Goal: Information Seeking & Learning: Find specific fact

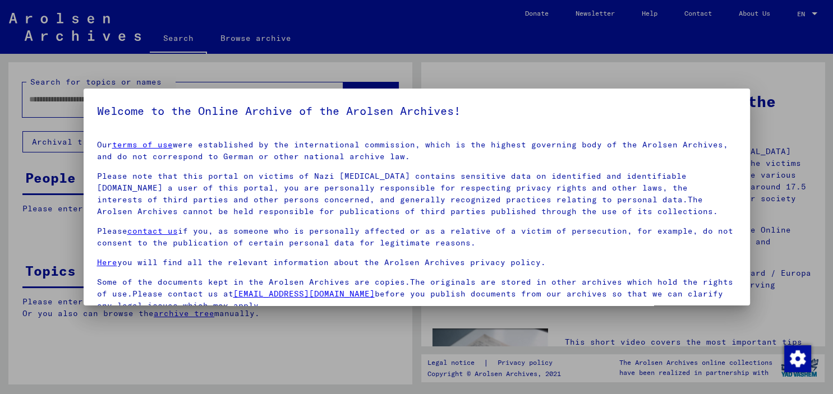
scroll to position [94, 0]
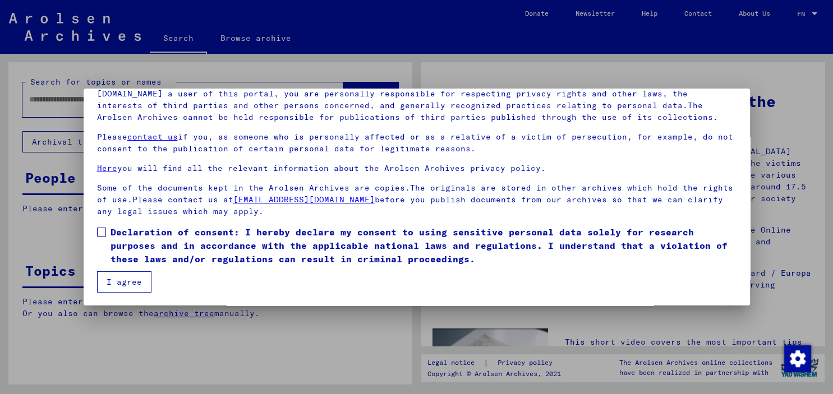
click at [107, 233] on label "Declaration of consent: I hereby declare my consent to using sensitive personal…" at bounding box center [416, 245] width 639 height 40
click at [116, 272] on button "I agree" at bounding box center [124, 281] width 54 height 21
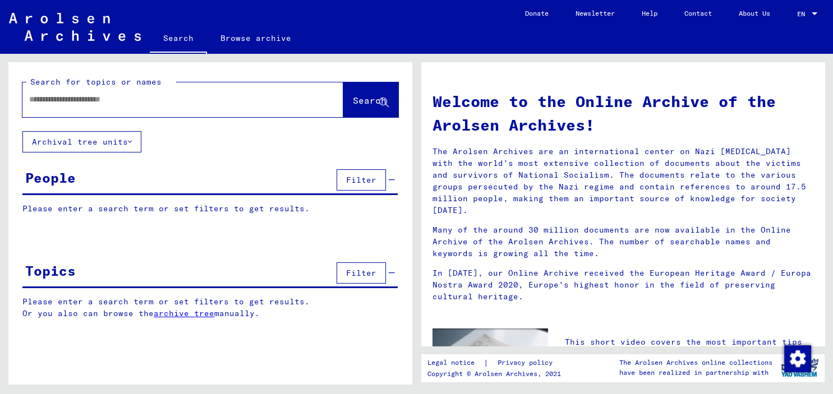
click at [54, 104] on input "text" at bounding box center [169, 100] width 280 height 12
type input "**********"
click at [353, 99] on span "Search" at bounding box center [370, 100] width 34 height 11
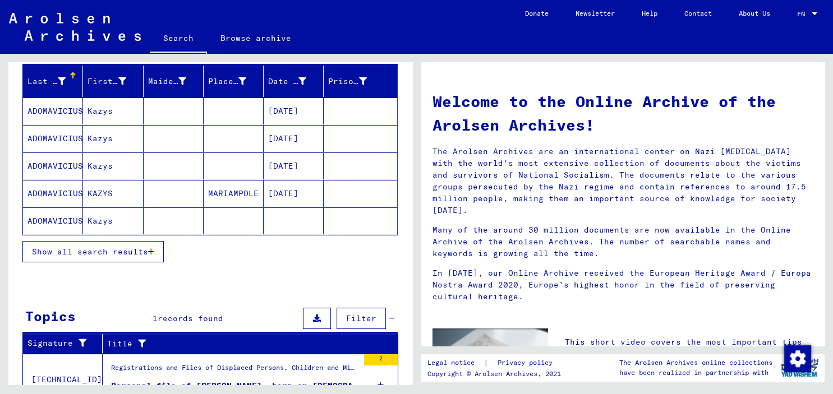
scroll to position [180, 0]
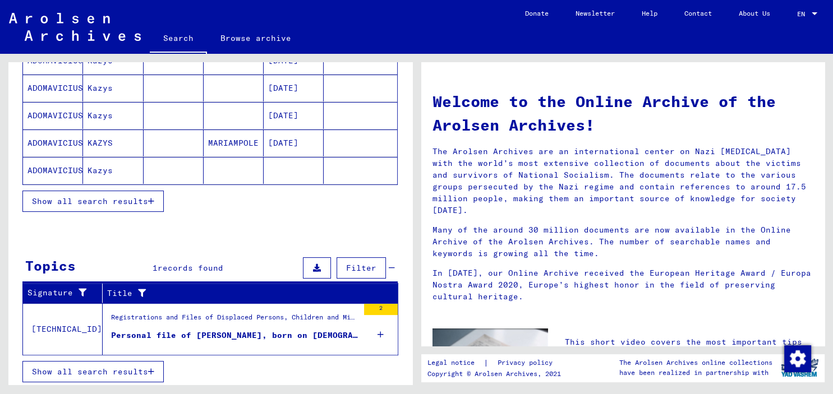
click at [116, 370] on span "Show all search results" at bounding box center [90, 372] width 116 height 10
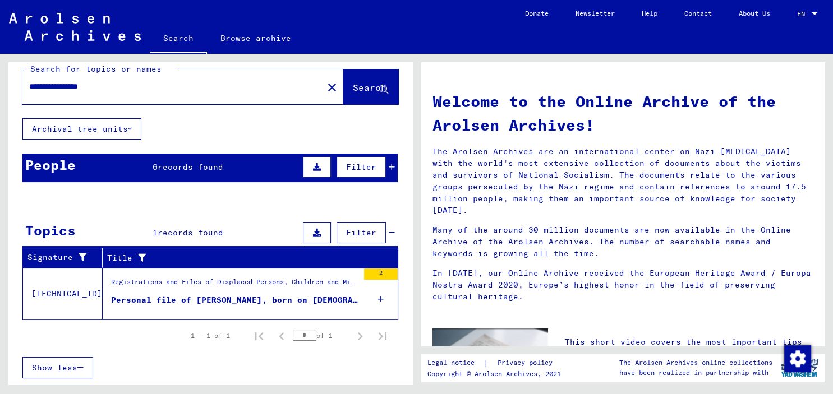
scroll to position [10, 0]
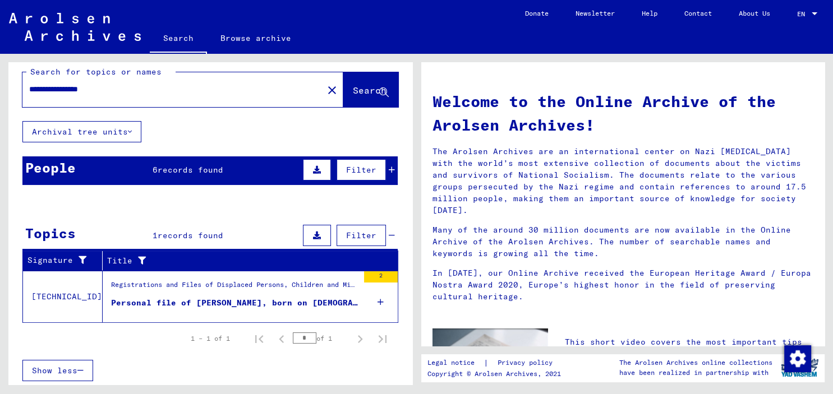
click at [213, 299] on div "Personal file of [PERSON_NAME], born on [DEMOGRAPHIC_DATA], born in [GEOGRAPHIC…" at bounding box center [234, 303] width 247 height 12
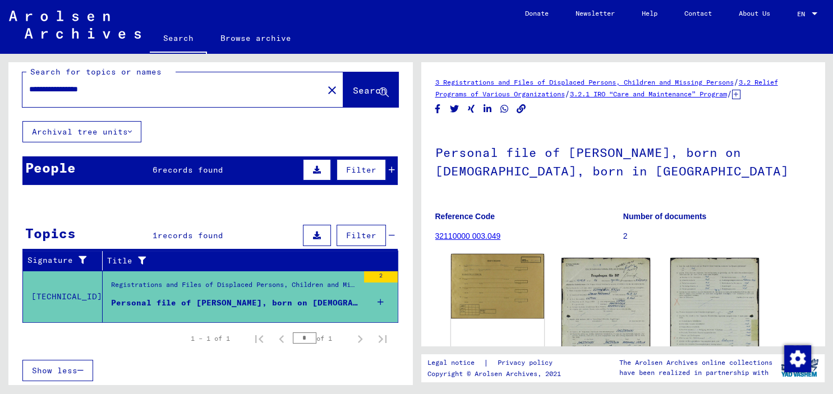
click at [505, 287] on img at bounding box center [497, 286] width 93 height 64
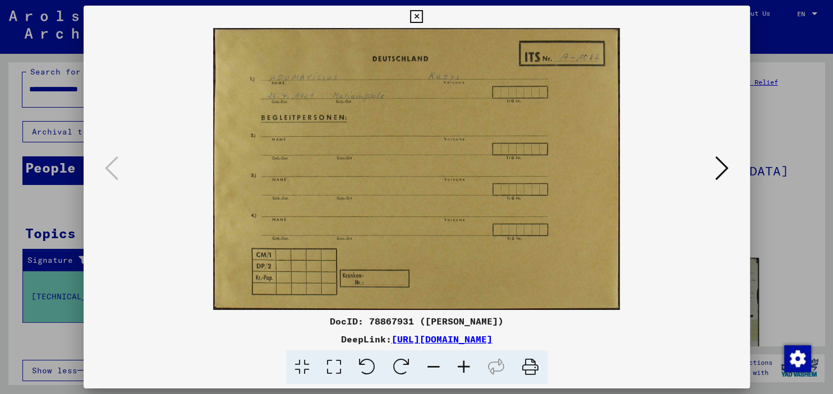
click at [725, 170] on icon at bounding box center [721, 168] width 13 height 27
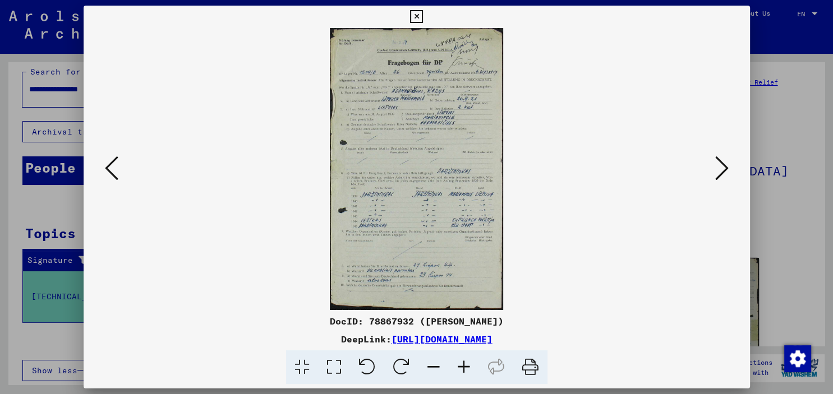
click at [470, 366] on icon at bounding box center [464, 368] width 30 height 34
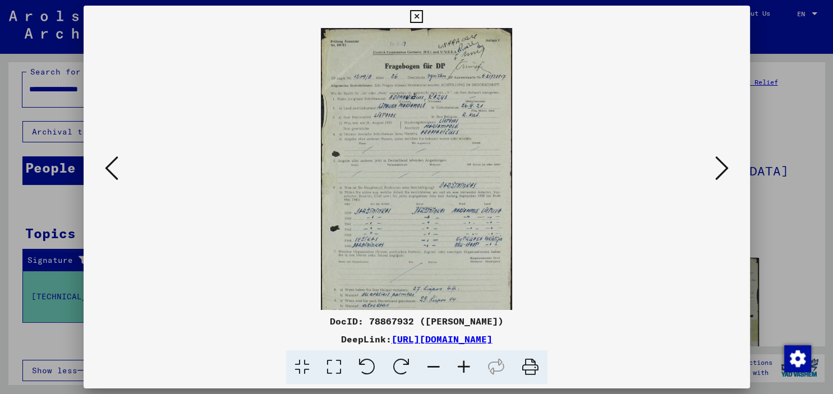
click at [468, 366] on icon at bounding box center [464, 368] width 30 height 34
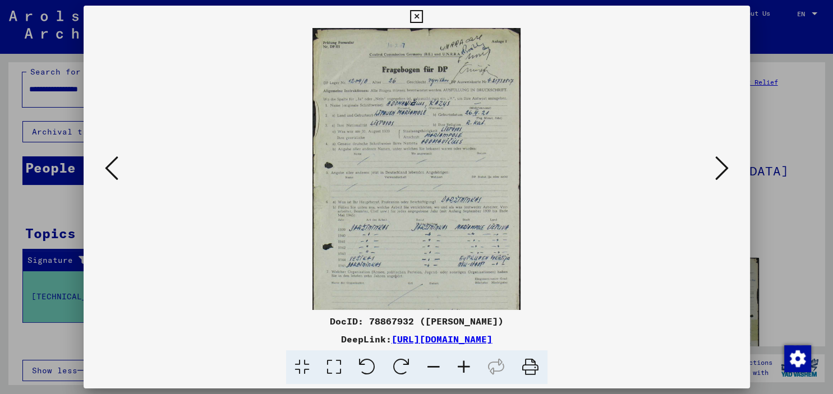
click at [468, 366] on icon at bounding box center [464, 368] width 30 height 34
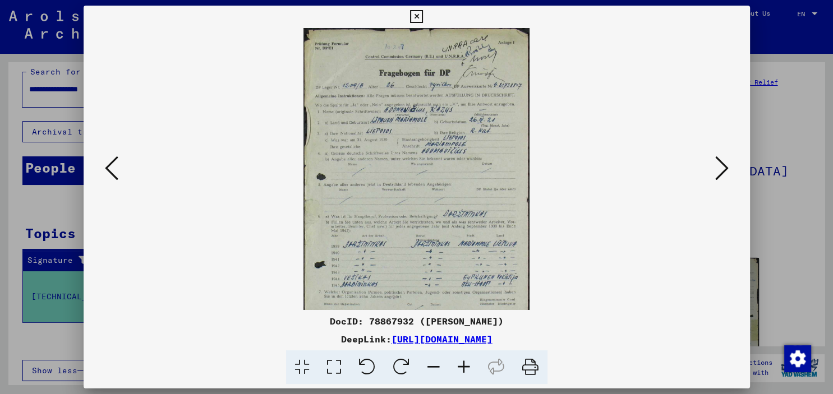
click at [468, 366] on icon at bounding box center [464, 368] width 30 height 34
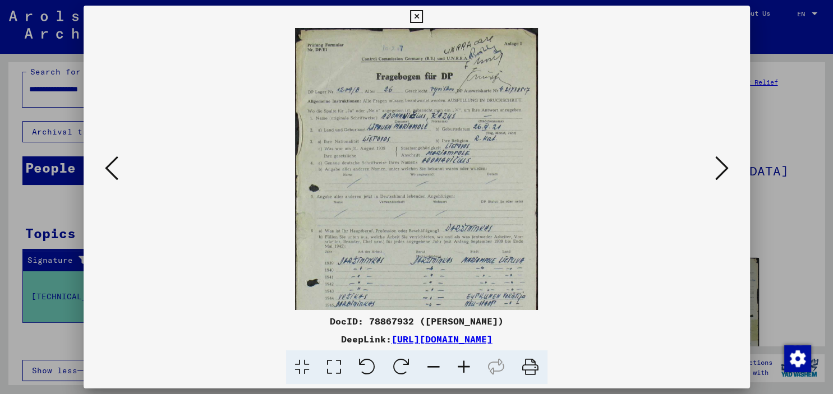
click at [435, 365] on icon at bounding box center [433, 368] width 30 height 34
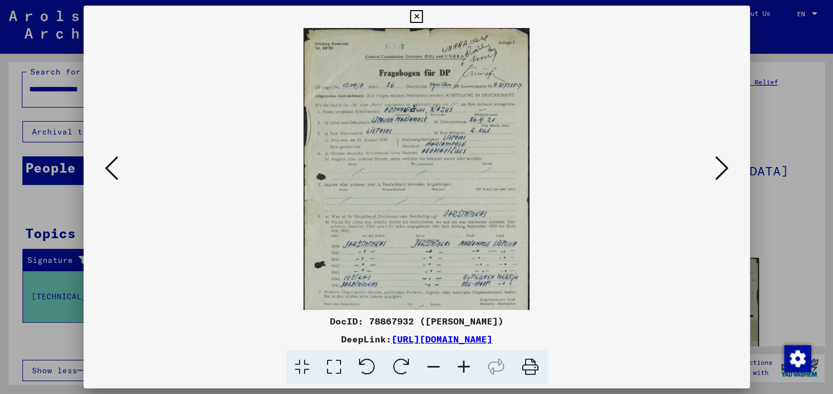
click at [436, 365] on icon at bounding box center [433, 368] width 30 height 34
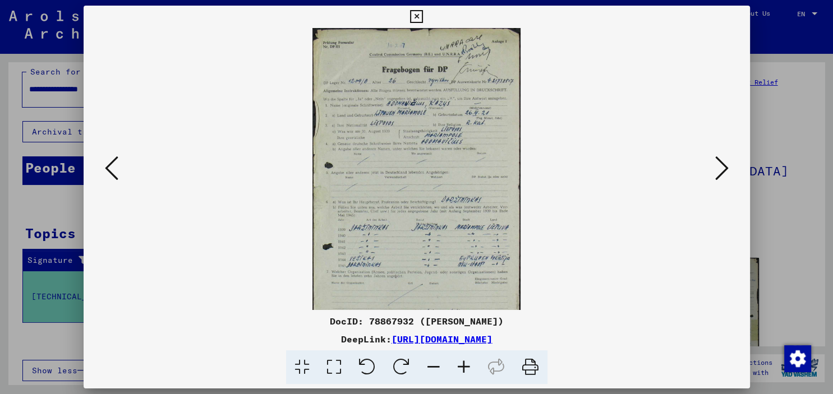
click at [436, 366] on icon at bounding box center [433, 368] width 30 height 34
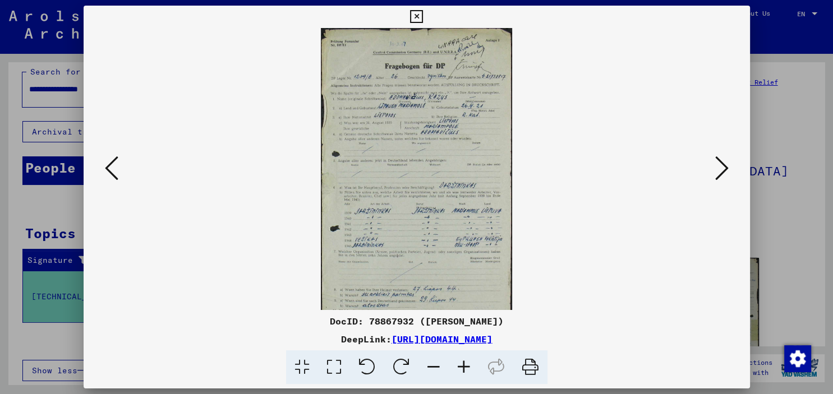
click at [436, 366] on icon at bounding box center [433, 368] width 30 height 34
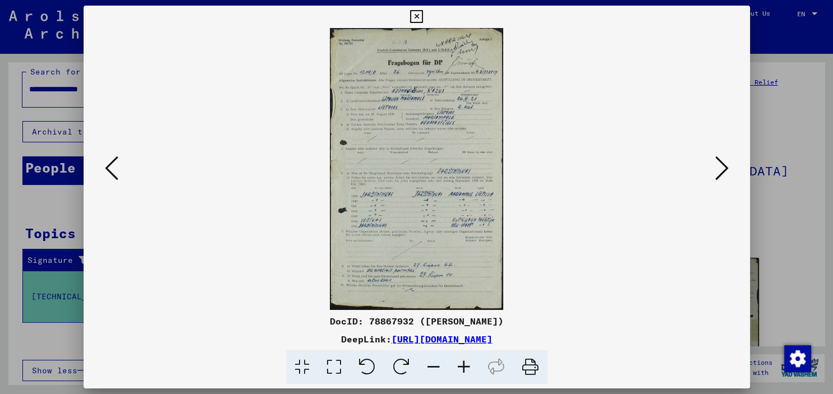
click at [723, 168] on icon at bounding box center [721, 168] width 13 height 27
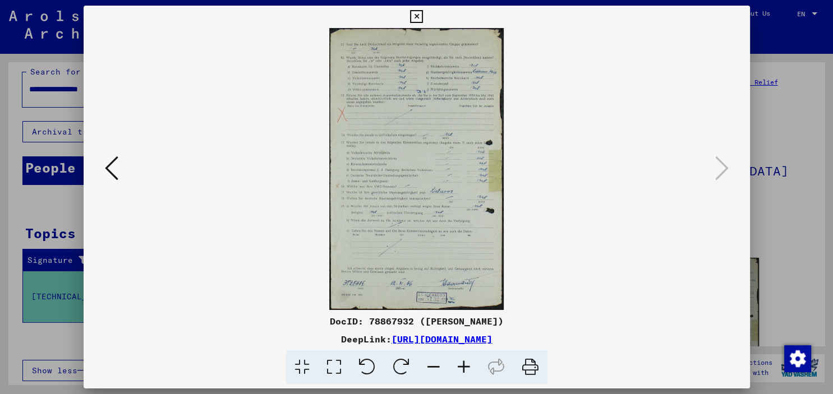
click at [532, 369] on icon at bounding box center [530, 368] width 34 height 34
